Goal: Communication & Community: Answer question/provide support

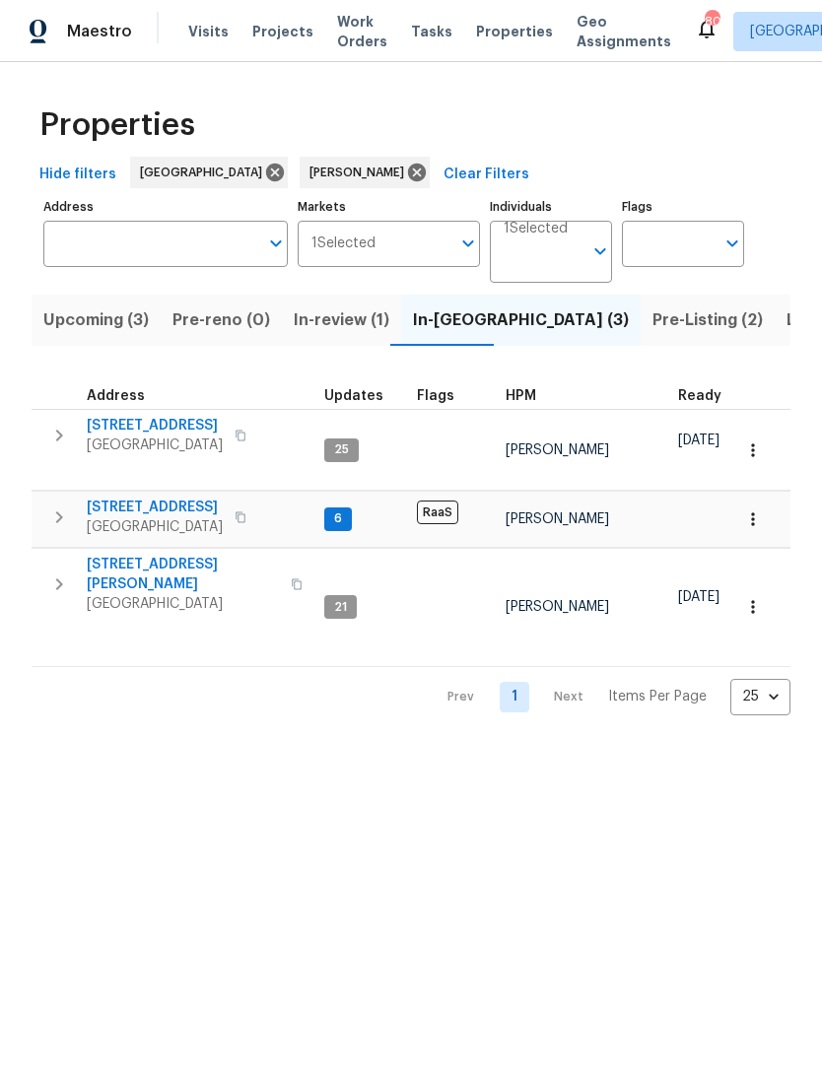
click at [343, 326] on span "In-review (1)" at bounding box center [342, 321] width 96 height 28
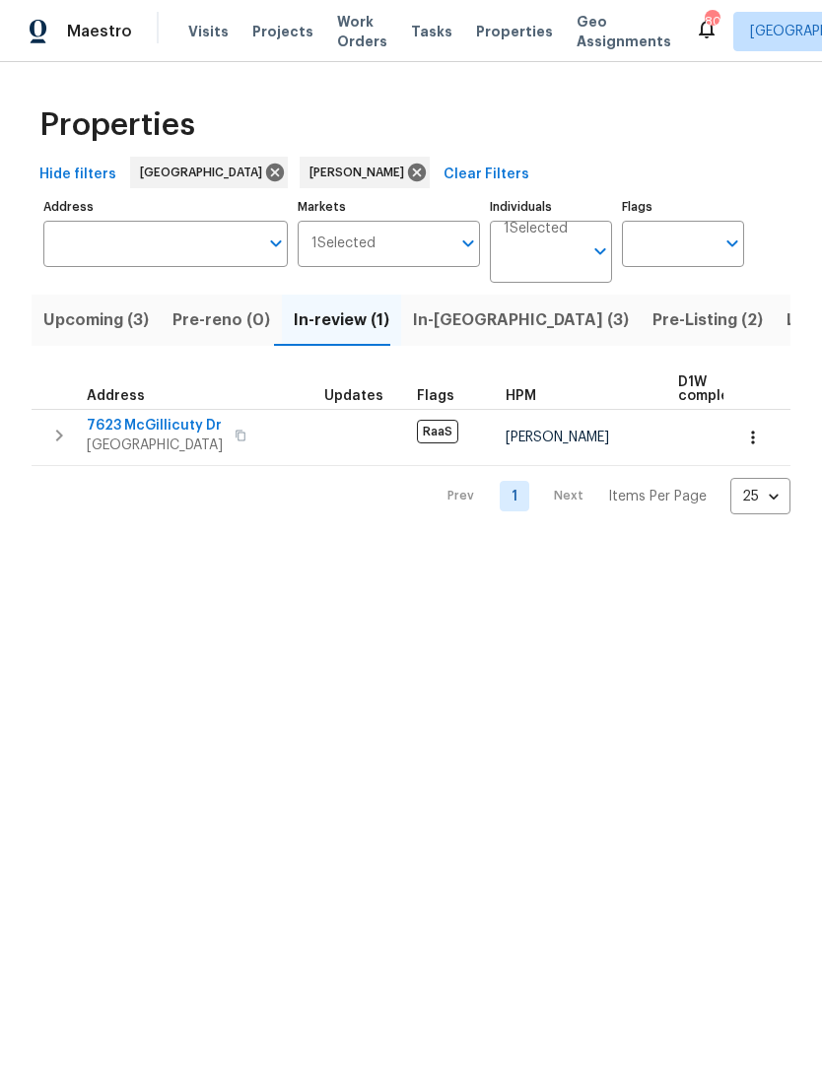
click at [79, 415] on td "7623 McGillicuty Dr Union City, GA 30291" at bounding box center [174, 435] width 285 height 51
click at [68, 442] on icon "button" at bounding box center [59, 436] width 24 height 24
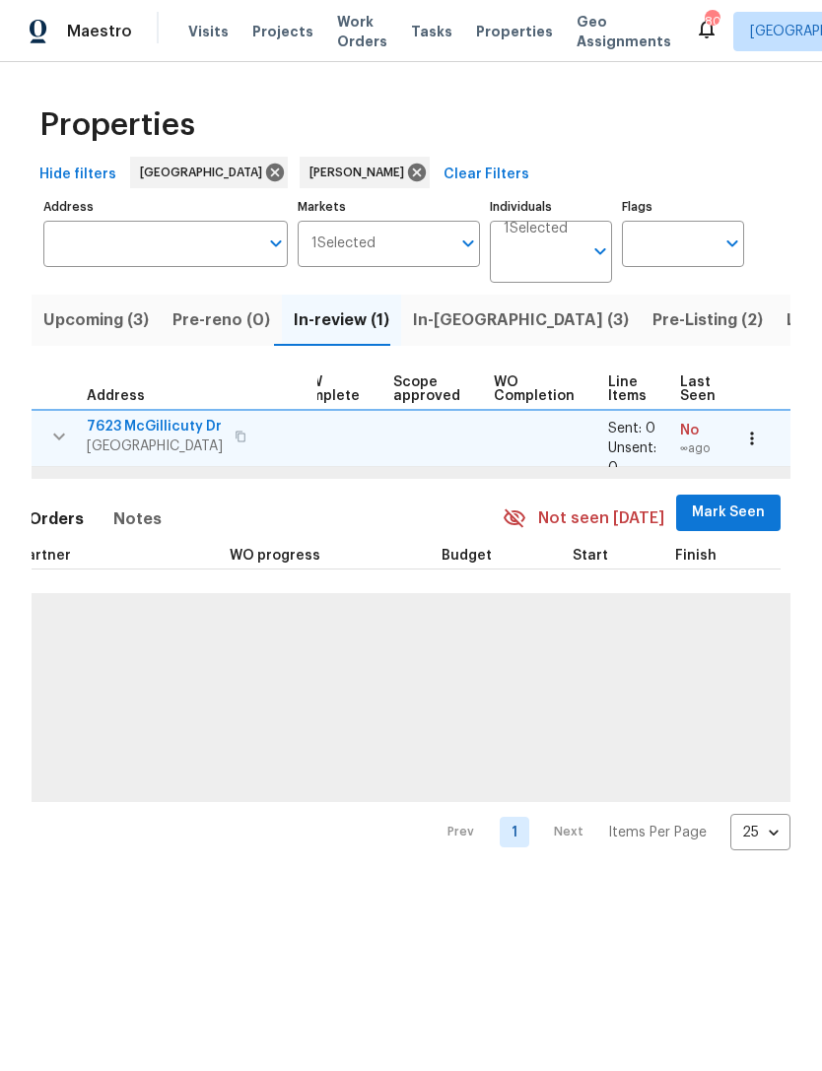
scroll to position [0, 385]
click at [713, 513] on span "Mark Seen" at bounding box center [729, 513] width 73 height 25
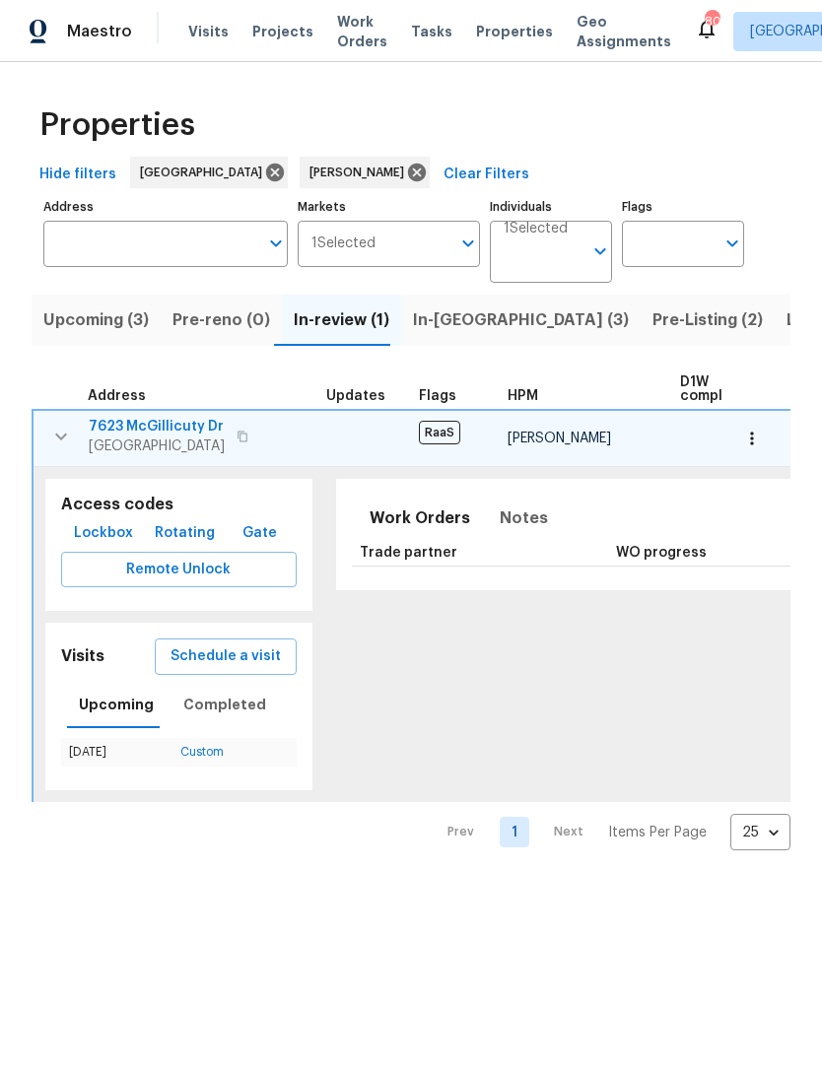
scroll to position [0, 0]
click at [174, 419] on span "7623 McGillicuty Dr" at bounding box center [157, 427] width 136 height 20
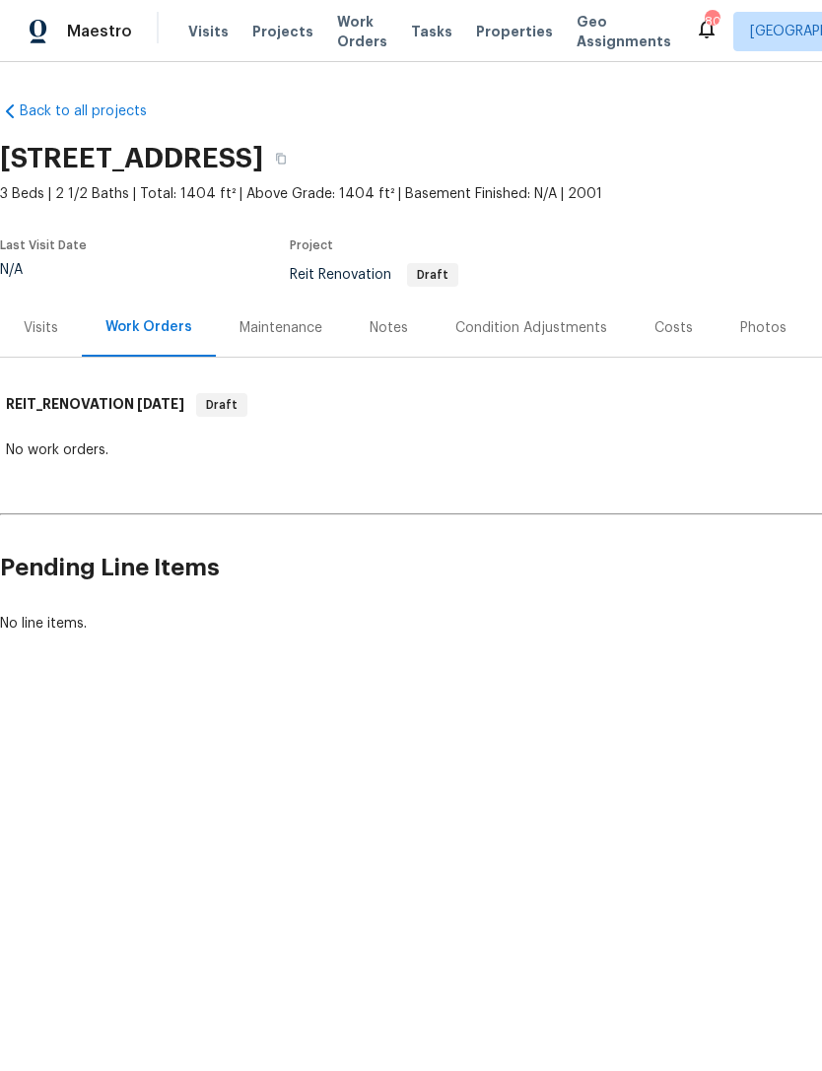
click at [396, 325] on div "Notes" at bounding box center [389, 328] width 38 height 20
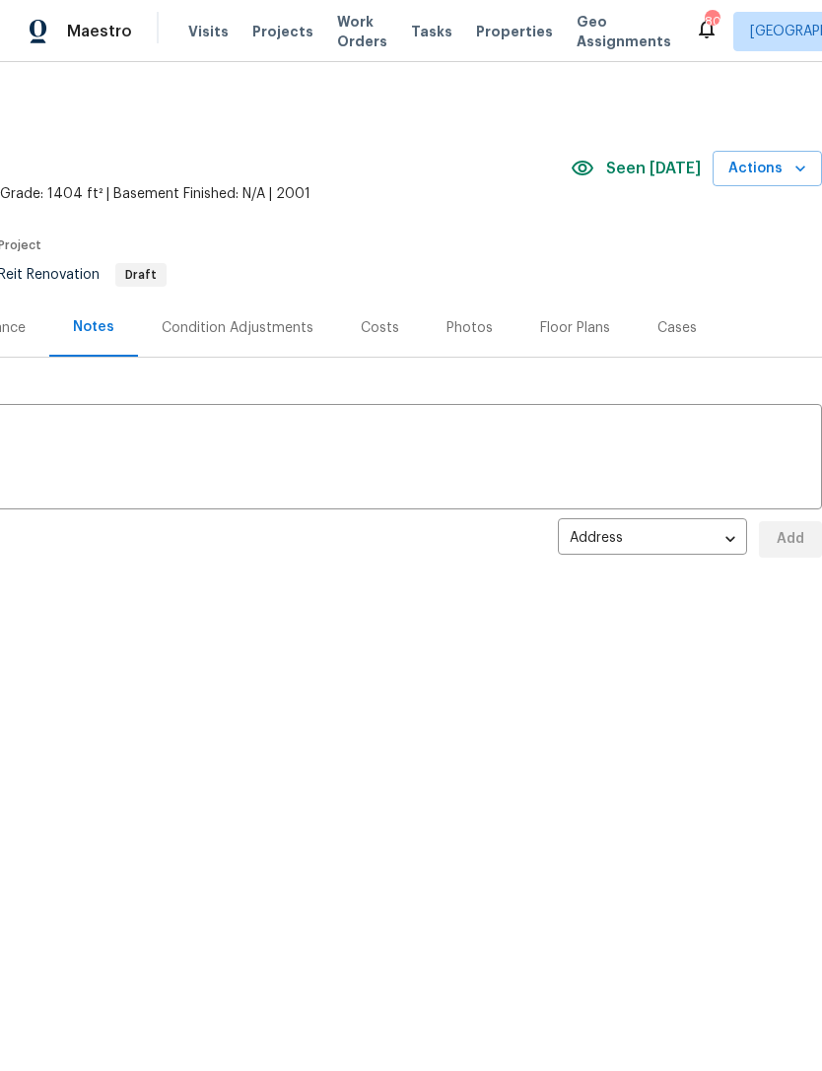
scroll to position [0, 292]
click at [455, 454] on textarea at bounding box center [265, 459] width 1090 height 69
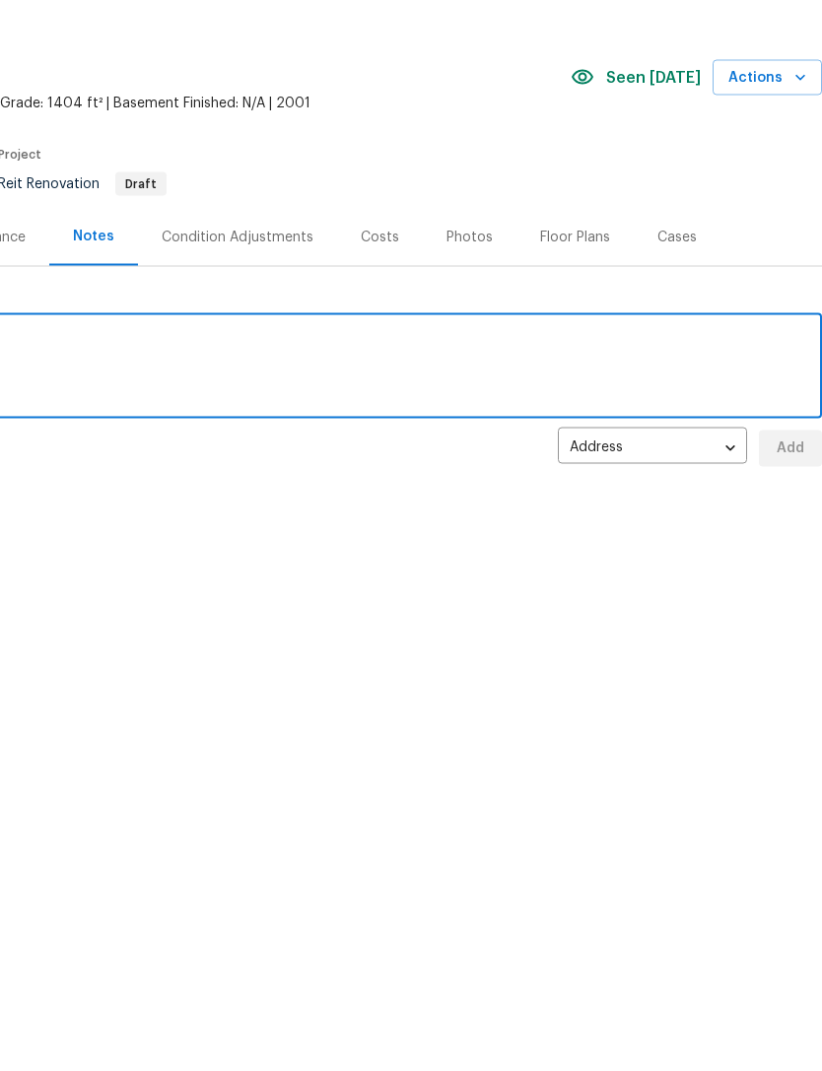
click at [359, 425] on textarea at bounding box center [265, 459] width 1090 height 69
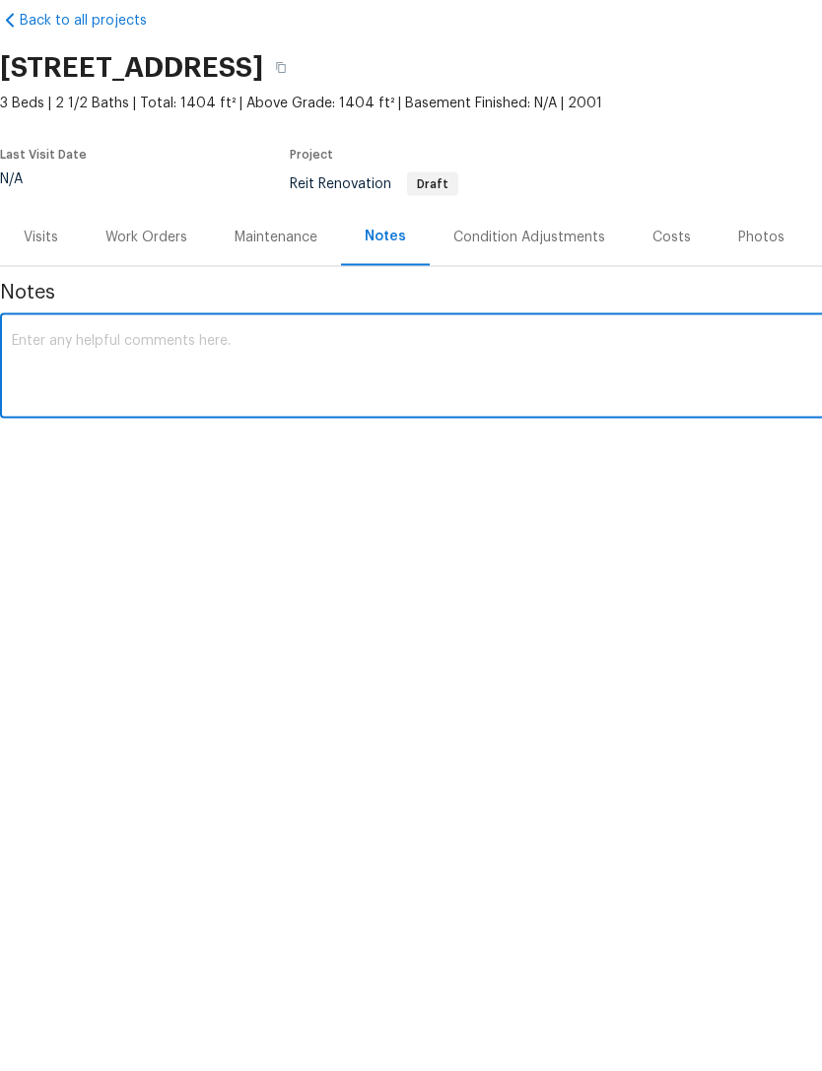
scroll to position [0, 0]
click at [83, 425] on textarea at bounding box center [557, 459] width 1090 height 69
paste textarea "@Tyler toilet needs replacement. There’s a few issues going on. There’s a visib…"
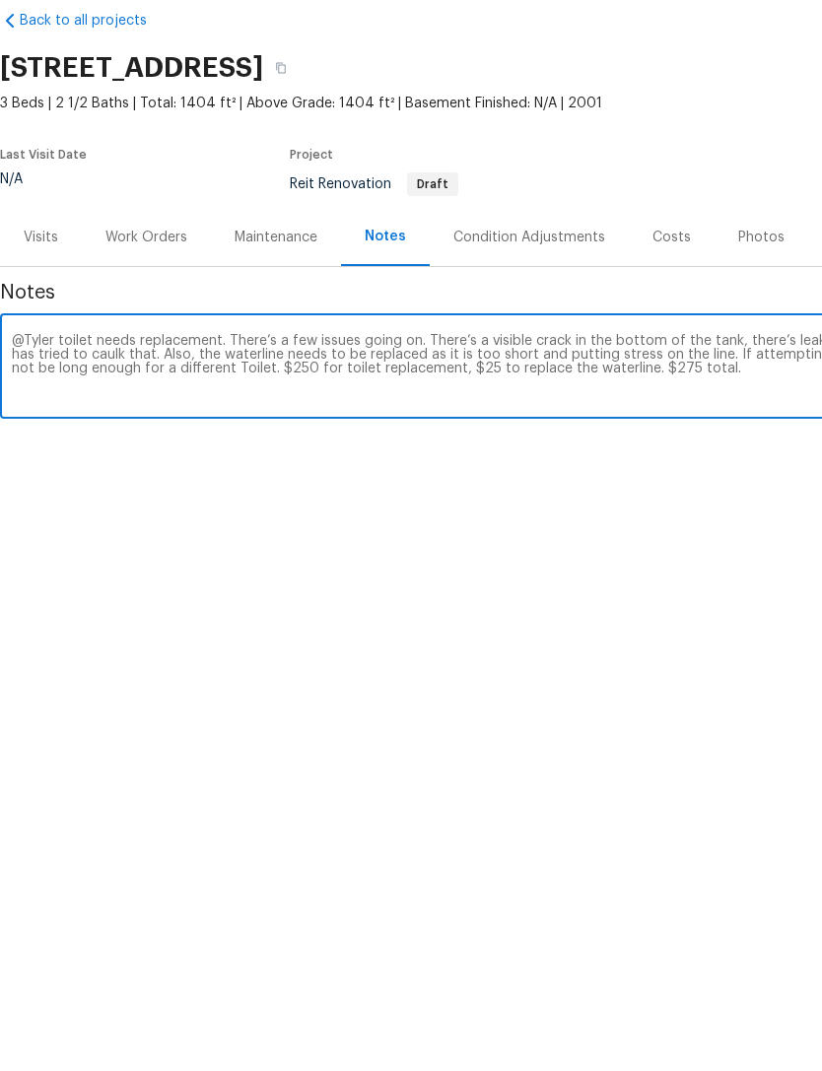
click at [708, 425] on textarea "@Tyler toilet needs replacement. There’s a few issues going on. There’s a visib…" at bounding box center [557, 459] width 1090 height 69
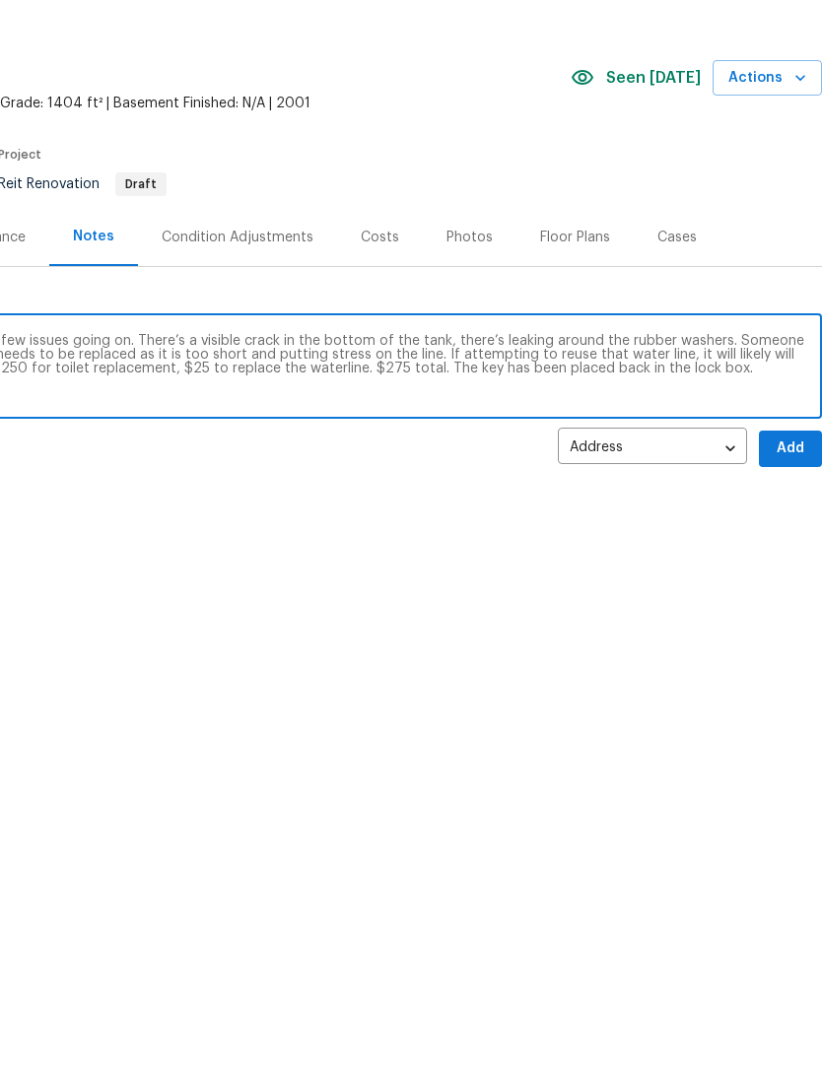
scroll to position [0, 292]
type textarea "@Tyler toilet needs replacement. There’s a few issues going on. There’s a visib…"
click at [793, 527] on span "Add" at bounding box center [791, 539] width 32 height 25
